Goal: Task Accomplishment & Management: Manage account settings

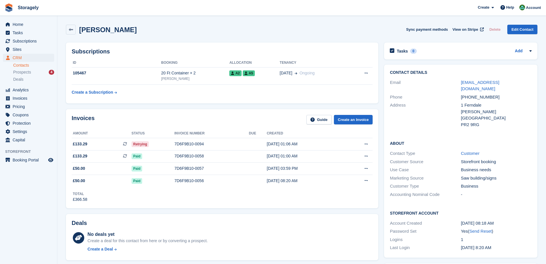
click at [165, 108] on div "Invoices Guide Create an Invoice Amount Status Invoice number Due Created £133.…" at bounding box center [222, 158] width 318 height 105
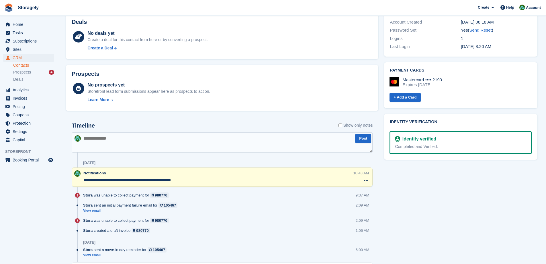
click at [111, 147] on textarea at bounding box center [222, 142] width 301 height 20
drag, startPoint x: 212, startPoint y: 140, endPoint x: -10, endPoint y: 120, distance: 223.2
type textarea "**********"
click at [365, 139] on button "Post" at bounding box center [363, 138] width 16 height 9
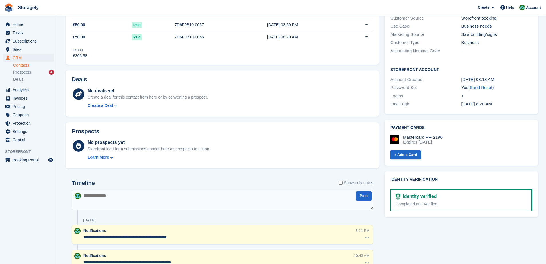
scroll to position [0, 0]
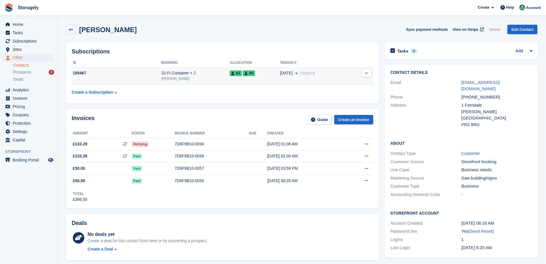
click at [147, 71] on div "105467" at bounding box center [117, 73] width 90 height 6
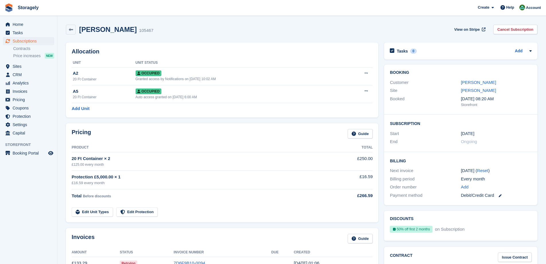
scroll to position [201, 0]
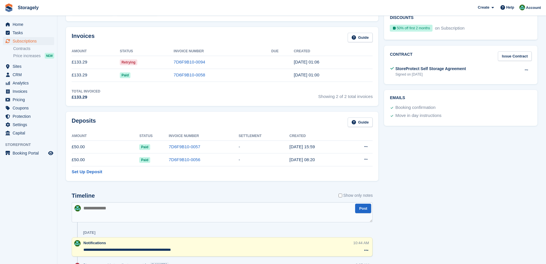
click at [173, 211] on textarea at bounding box center [222, 212] width 301 height 20
paste textarea "**********"
type textarea "**********"
click at [361, 211] on button "Post" at bounding box center [363, 207] width 16 height 9
click at [24, 65] on span "Sites" at bounding box center [30, 66] width 34 height 8
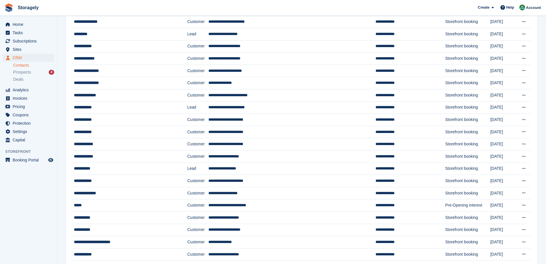
scroll to position [291, 0]
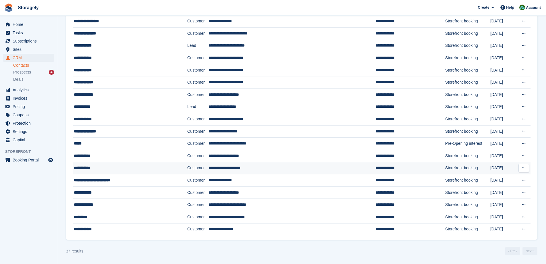
click at [99, 166] on div "**********" at bounding box center [120, 168] width 93 height 6
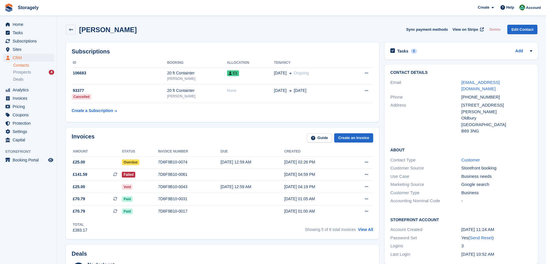
click at [91, 28] on h2 "Aaron Masih" at bounding box center [108, 30] width 58 height 8
drag, startPoint x: 91, startPoint y: 28, endPoint x: 105, endPoint y: 29, distance: 13.8
click at [105, 29] on h2 "Aaron Masih" at bounding box center [108, 30] width 58 height 8
copy h2 "Aaron Masih"
click at [462, 102] on div "32 Callaghan Drive, Tividale" at bounding box center [497, 108] width 71 height 13
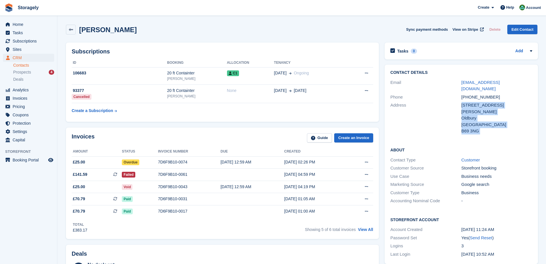
drag, startPoint x: 462, startPoint y: 100, endPoint x: 478, endPoint y: 117, distance: 23.2
click at [478, 117] on div "32 Callaghan Drive, Tividale Oldbury United Kingdom B69 3NG" at bounding box center [497, 118] width 71 height 32
copy div "32 Callaghan Drive, Tividale Oldbury United Kingdom B69 3NG"
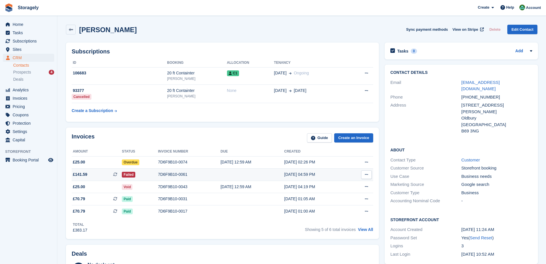
click at [100, 175] on span "£141.59 This is a recurring subscription invoice. This is a recurring subscript…" at bounding box center [97, 174] width 50 height 6
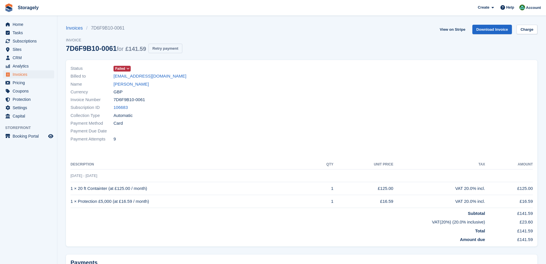
click at [156, 51] on button "Retry payment" at bounding box center [166, 48] width 34 height 9
click at [23, 49] on span "Sites" at bounding box center [30, 49] width 34 height 8
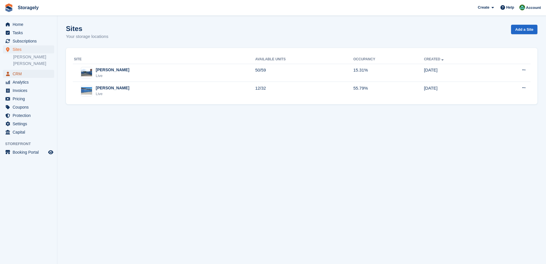
click at [26, 76] on span "CRM" at bounding box center [30, 74] width 34 height 8
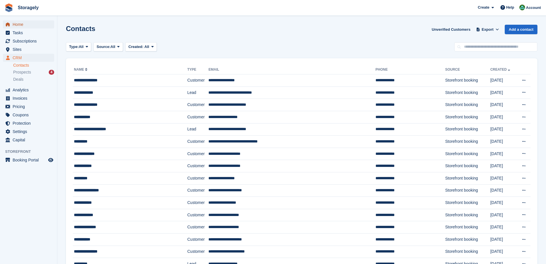
click at [31, 26] on span "Home" at bounding box center [30, 24] width 34 height 8
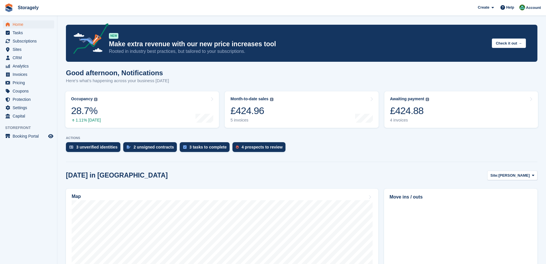
click at [430, 117] on link "Awaiting payment The total outstanding balance on all open invoices. £424.88 4 …" at bounding box center [462, 109] width 154 height 36
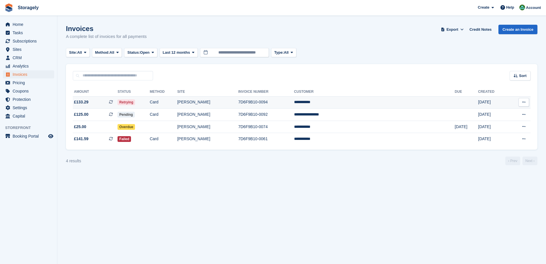
click at [150, 100] on td "Retrying" at bounding box center [134, 102] width 32 height 12
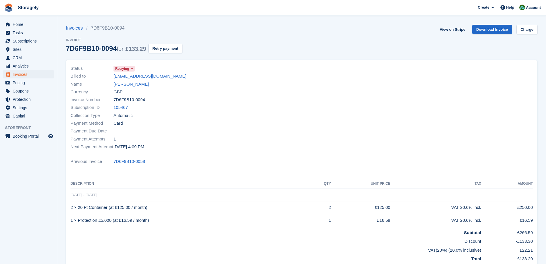
click at [219, 110] on div "Subscription ID 105467" at bounding box center [185, 108] width 228 height 8
click at [264, 141] on div "Payment Attempts 1" at bounding box center [185, 139] width 228 height 8
click at [229, 113] on div "Collection Type Automatic" at bounding box center [185, 115] width 228 height 8
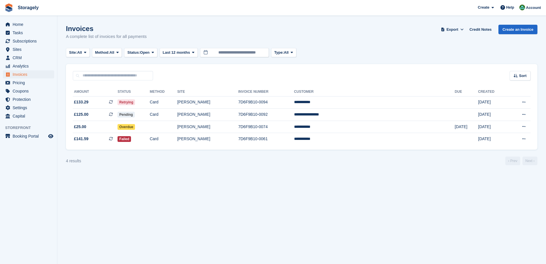
click at [181, 73] on div "Sort Sort by Date created Created (oldest first) Created (newest first)" at bounding box center [302, 72] width 472 height 16
click at [118, 102] on span "£133.29 This is a recurring subscription invoice." at bounding box center [95, 102] width 45 height 6
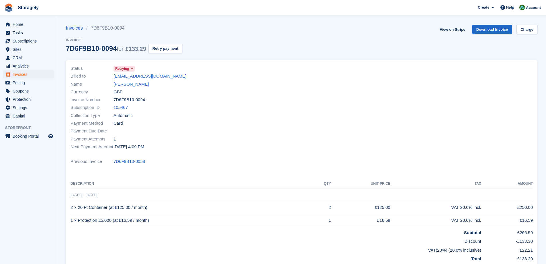
click at [191, 113] on div "Collection Type Automatic" at bounding box center [185, 115] width 228 height 8
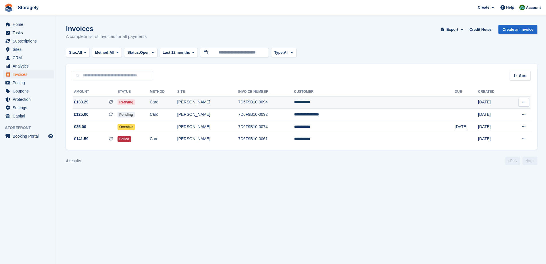
click at [109, 102] on span "£133.29 This is a recurring subscription invoice." at bounding box center [95, 102] width 45 height 6
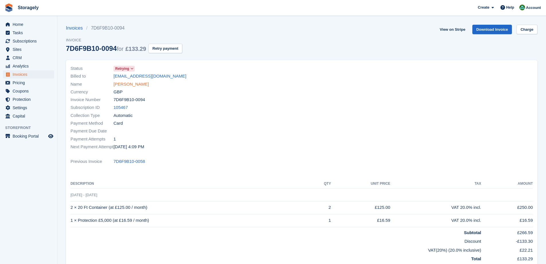
click at [119, 83] on link "Wasim Riley" at bounding box center [131, 84] width 35 height 7
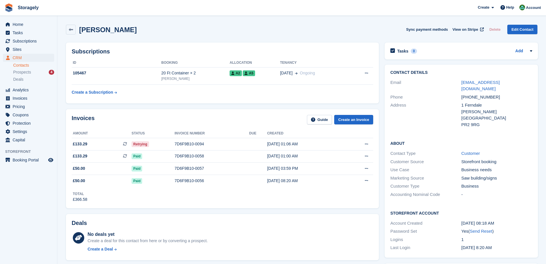
click at [219, 94] on table "ID Booking Allocation Tenancy 105467 20 Ft Container × 2 Preston A2 A5 03 Sep O…" at bounding box center [223, 78] width 302 height 40
click at [233, 102] on div "Subscriptions ID Booking Allocation Tenancy 105467 20 Ft Container × 2 Preston …" at bounding box center [222, 72] width 313 height 61
click at [143, 106] on div "Subscriptions ID Booking Allocation Tenancy 105467 20 Ft Container × 2 Preston …" at bounding box center [222, 73] width 319 height 67
click at [205, 208] on div "Invoices Guide Create an Invoice Amount Status Invoice number Due Created £133.…" at bounding box center [222, 158] width 313 height 99
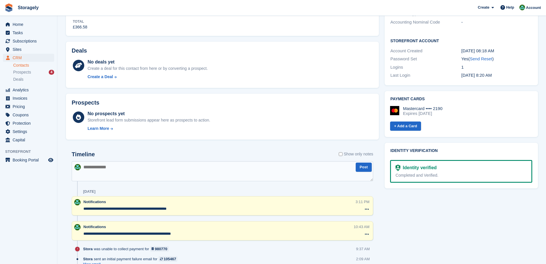
scroll to position [57, 0]
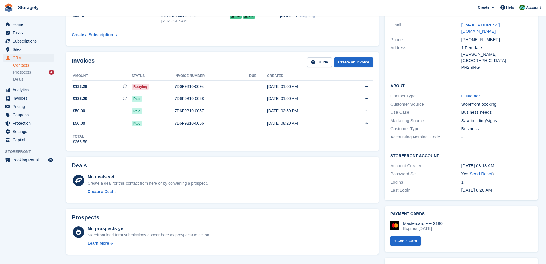
click at [149, 153] on div "Invoices Guide Create an Invoice Amount Status Invoice number Due Created £133.…" at bounding box center [222, 101] width 319 height 105
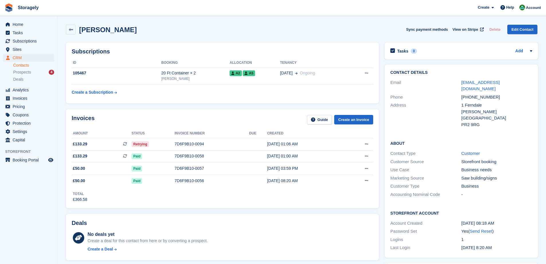
click at [206, 106] on div "Invoices Guide Create an Invoice Amount Status Invoice number Due Created £133.…" at bounding box center [222, 158] width 319 height 105
click at [182, 34] on div "[PERSON_NAME] Sync payment methods View on Stripe Delete Edit Contact" at bounding box center [302, 30] width 472 height 10
click at [96, 33] on h2 "[PERSON_NAME]" at bounding box center [108, 30] width 58 height 8
drag, startPoint x: 96, startPoint y: 33, endPoint x: 109, endPoint y: 32, distance: 13.2
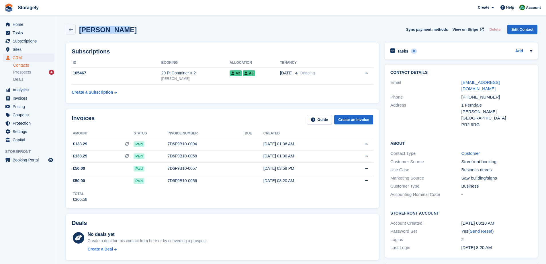
click at [109, 32] on h2 "[PERSON_NAME]" at bounding box center [108, 30] width 58 height 8
click at [118, 31] on div "[PERSON_NAME] Sync payment methods View on Stripe Delete Edit Contact" at bounding box center [302, 30] width 472 height 10
click at [92, 31] on h2 "[PERSON_NAME]" at bounding box center [108, 30] width 58 height 8
drag, startPoint x: 92, startPoint y: 31, endPoint x: 112, endPoint y: 30, distance: 20.4
click at [112, 30] on h2 "Wasim Riley" at bounding box center [108, 30] width 58 height 8
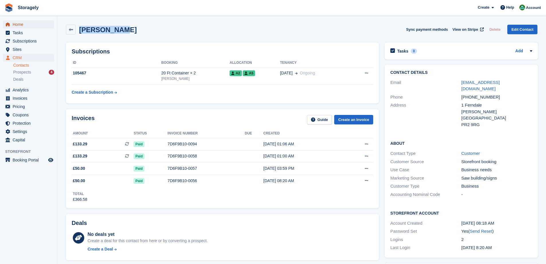
click at [26, 21] on span "Home" at bounding box center [30, 24] width 34 height 8
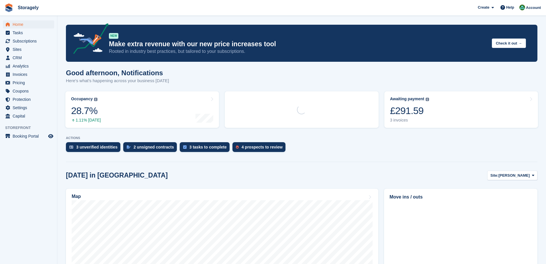
click at [221, 97] on turbo-frame "Occupancy The percentage of all currently allocated units in terms of area. Inc…" at bounding box center [142, 109] width 159 height 42
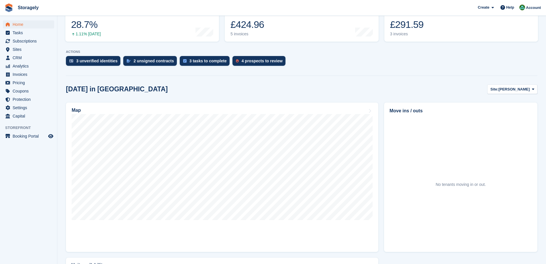
scroll to position [115, 0]
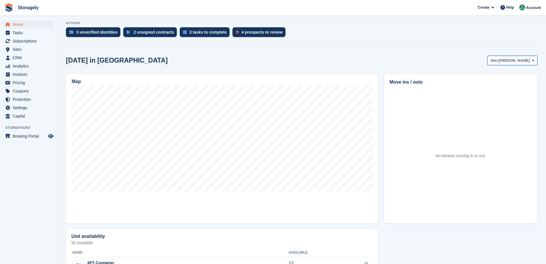
click at [522, 59] on span "[PERSON_NAME]" at bounding box center [514, 61] width 31 height 6
click at [504, 87] on link "[PERSON_NAME]" at bounding box center [510, 84] width 50 height 10
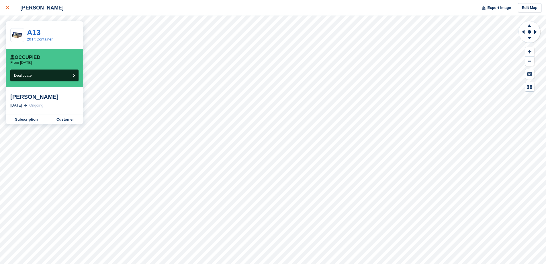
click at [10, 11] on div at bounding box center [10, 7] width 9 height 7
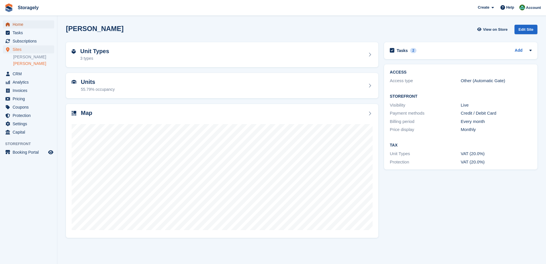
click at [24, 24] on span "Home" at bounding box center [30, 24] width 34 height 8
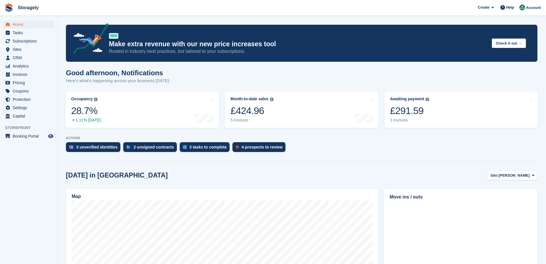
click at [523, 176] on span "[PERSON_NAME]" at bounding box center [514, 175] width 31 height 6
click at [505, 199] on link "[PERSON_NAME]" at bounding box center [510, 199] width 50 height 10
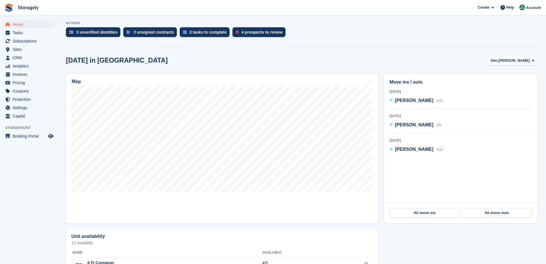
click at [380, 131] on div "Map" at bounding box center [222, 148] width 318 height 155
click at [408, 101] on span "[PERSON_NAME]" at bounding box center [414, 100] width 38 height 5
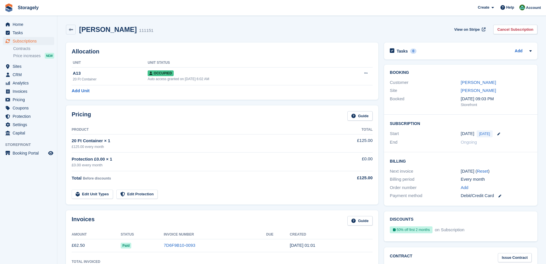
click at [380, 143] on div "Pricing Guide Product Total 20 Ft Container × 1 £125.00 every month £125.00 Pro…" at bounding box center [222, 154] width 318 height 105
click at [469, 84] on link "[PERSON_NAME]" at bounding box center [478, 82] width 35 height 5
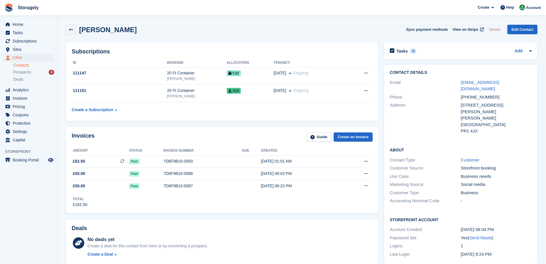
click at [380, 115] on div "Subscriptions ID Booking Allocation Tenancy 111147 20 Ft Container [PERSON_NAME…" at bounding box center [222, 82] width 318 height 84
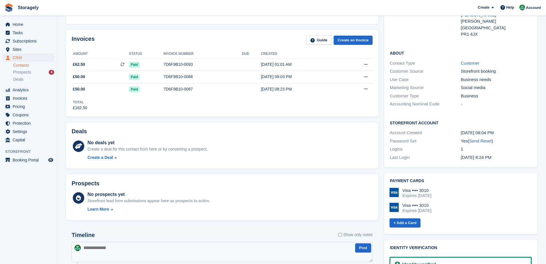
scroll to position [0, 0]
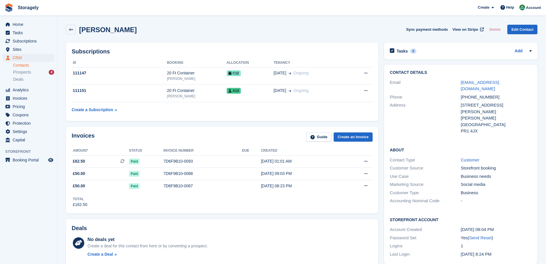
click at [193, 121] on div "Subscriptions ID Booking Allocation Tenancy 111147 20 Ft Container [PERSON_NAME…" at bounding box center [222, 82] width 318 height 84
click at [161, 123] on div "Subscriptions ID Booking Allocation Tenancy 111147 20 Ft Container [PERSON_NAME…" at bounding box center [222, 82] width 318 height 84
click at [22, 26] on span "Home" at bounding box center [30, 24] width 34 height 8
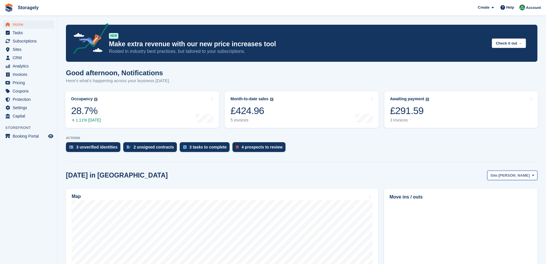
click at [499, 177] on span "Site:" at bounding box center [495, 175] width 8 height 6
click at [508, 200] on link "[PERSON_NAME]" at bounding box center [510, 199] width 50 height 10
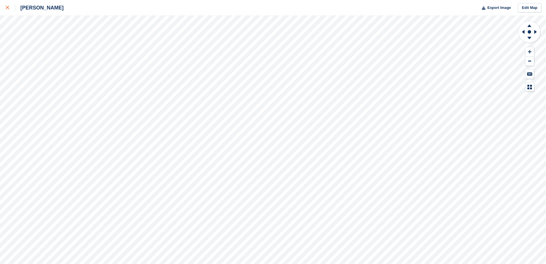
click at [14, 4] on link at bounding box center [7, 7] width 15 height 15
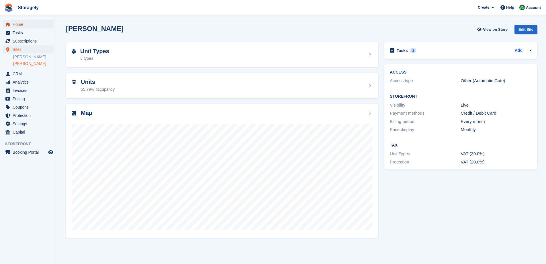
click at [20, 24] on span "Home" at bounding box center [30, 24] width 34 height 8
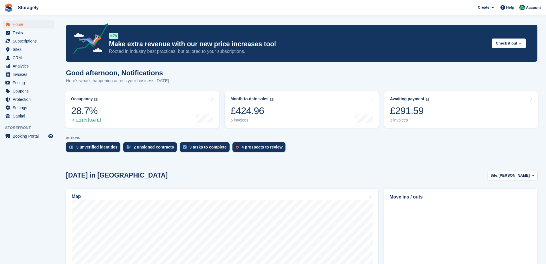
click at [380, 119] on turbo-frame "Month-to-date sales The sum of all finalised invoices generated this month to d…" at bounding box center [301, 109] width 159 height 42
click at [406, 116] on div "£291.59" at bounding box center [409, 111] width 39 height 12
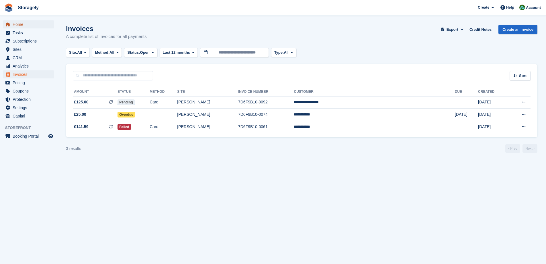
click at [32, 22] on span "Home" at bounding box center [30, 24] width 34 height 8
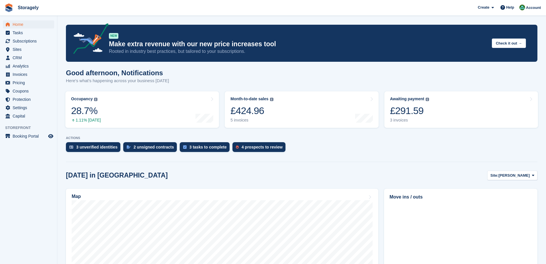
click at [312, 149] on div "3 unverified identities 2 unsigned contracts 3 tasks to complete 4 prospects to…" at bounding box center [302, 148] width 472 height 13
